Goal: Find contact information: Find contact information

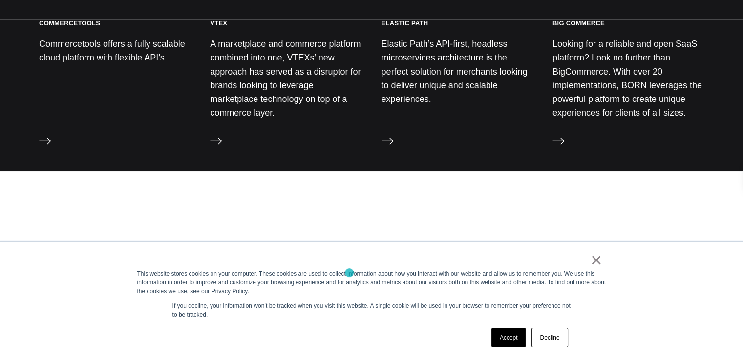
scroll to position [1559, 0]
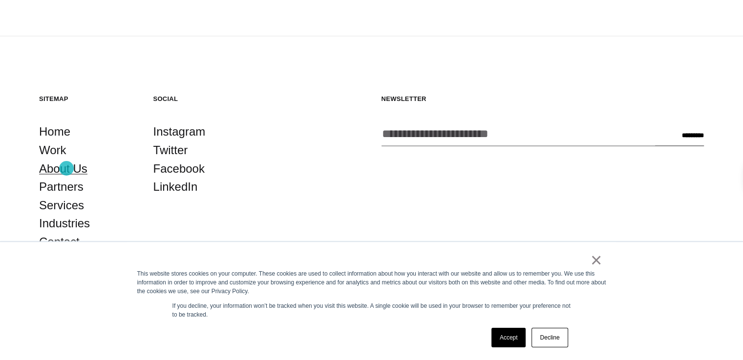
click at [66, 168] on link "About Us" at bounding box center [63, 169] width 48 height 19
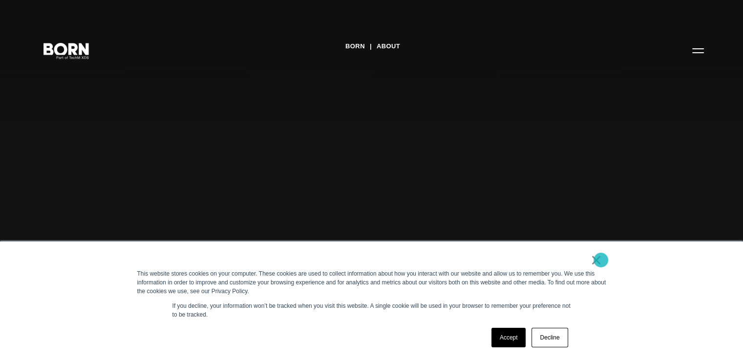
click at [601, 260] on link "×" at bounding box center [596, 260] width 12 height 9
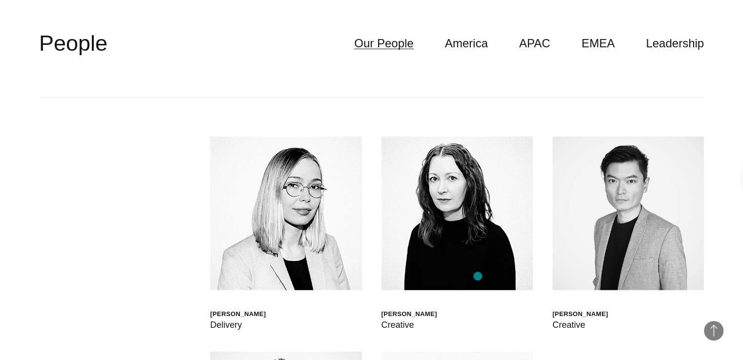
scroll to position [3391, 0]
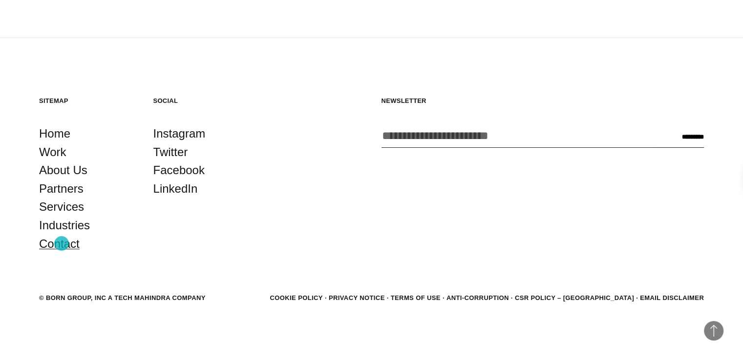
click at [62, 244] on link "Contact" at bounding box center [59, 244] width 41 height 19
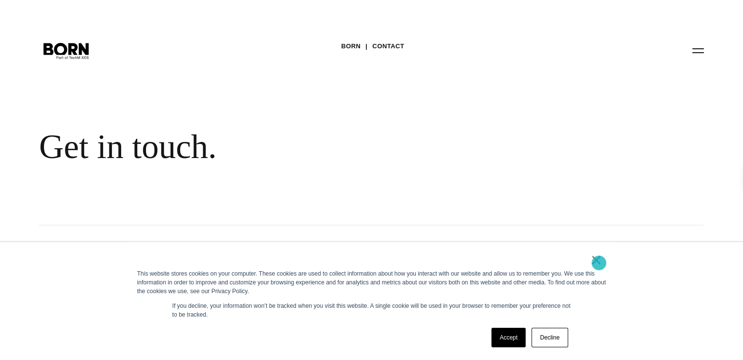
click at [599, 263] on link "×" at bounding box center [596, 260] width 12 height 9
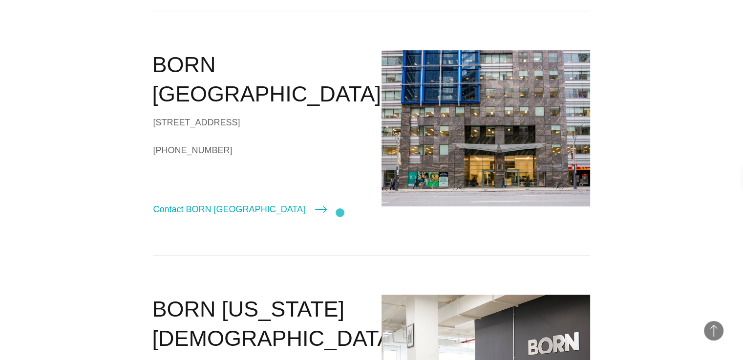
scroll to position [488, 0]
